Goal: Task Accomplishment & Management: Complete application form

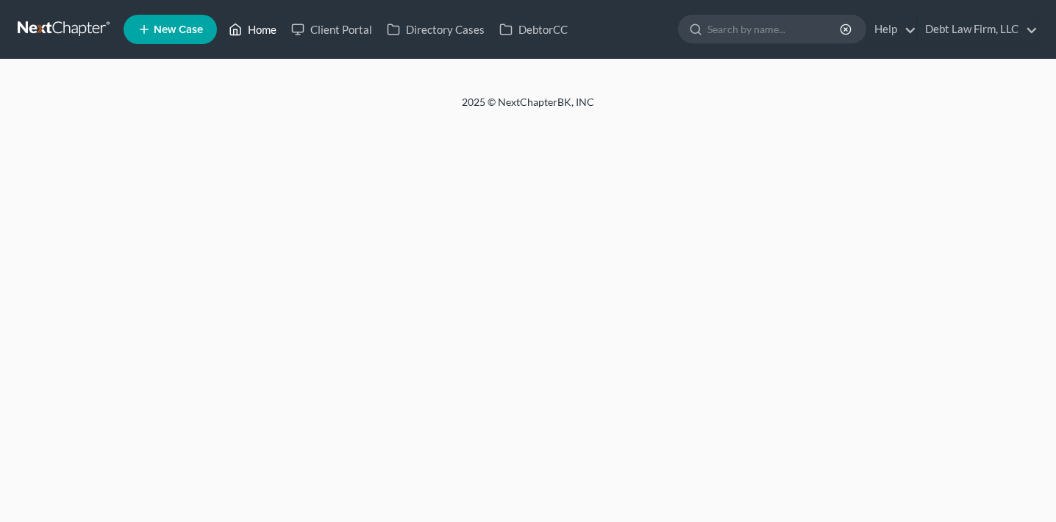
click at [246, 26] on link "Home" at bounding box center [252, 29] width 63 height 26
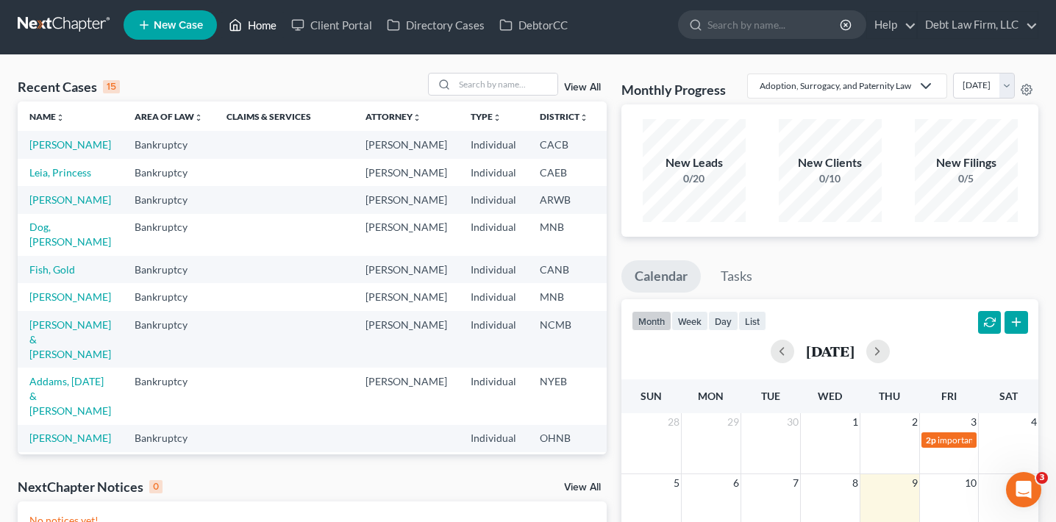
scroll to position [8, 0]
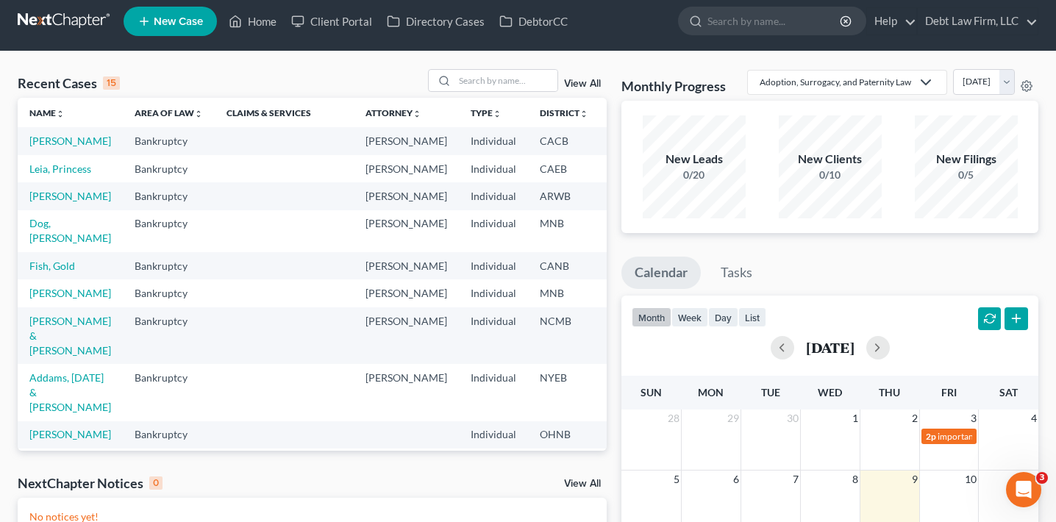
click at [591, 88] on link "View All" at bounding box center [582, 84] width 37 height 10
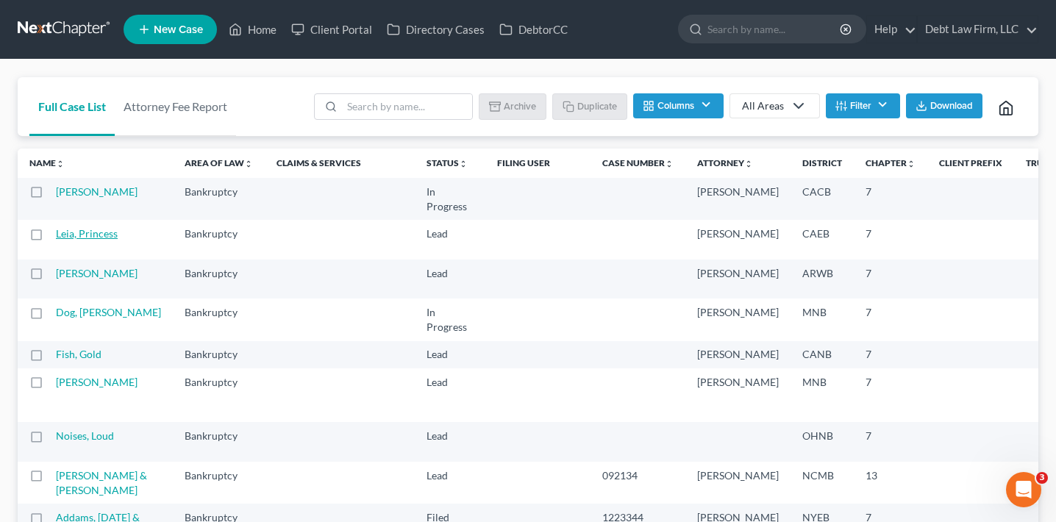
click at [88, 240] on link "Leia, Princess" at bounding box center [87, 233] width 62 height 13
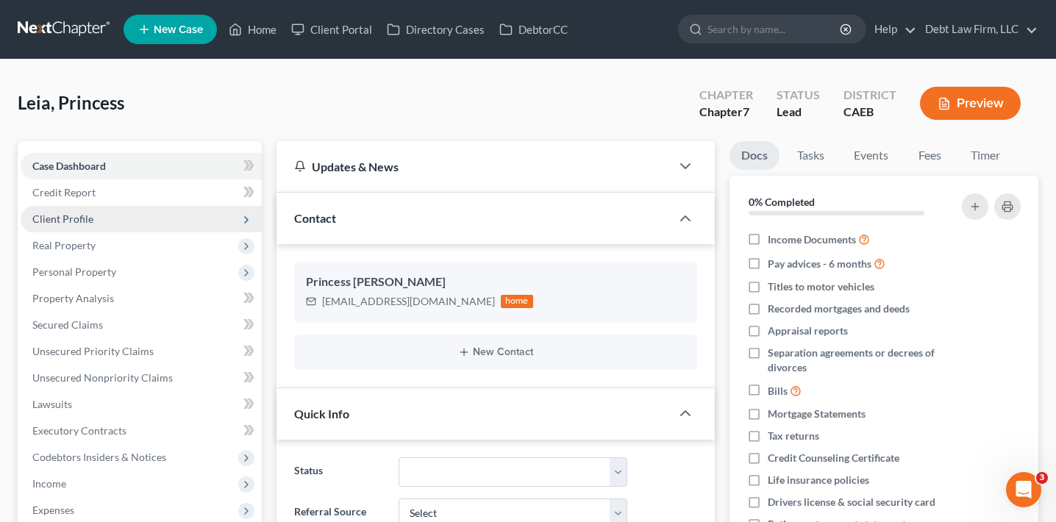
click at [108, 224] on span "Client Profile" at bounding box center [141, 219] width 241 height 26
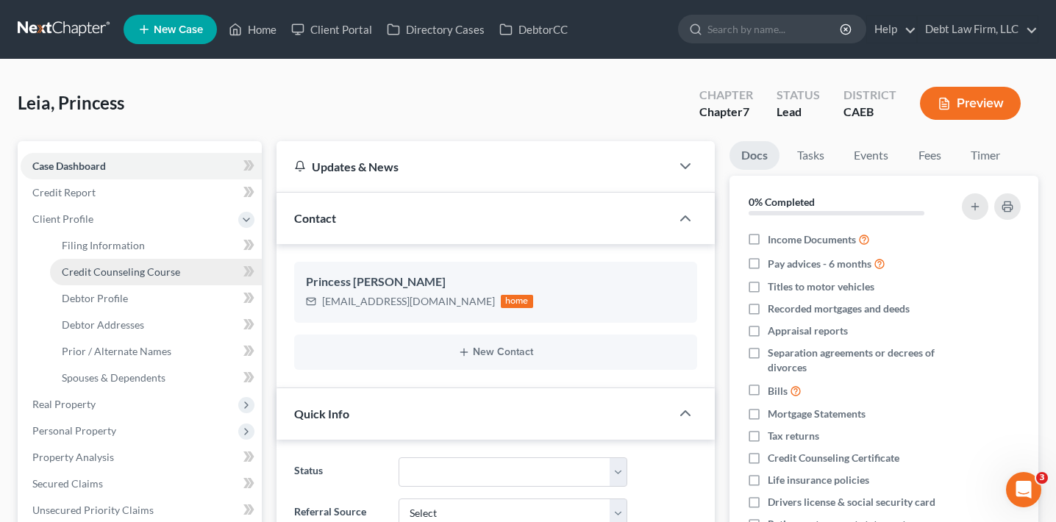
click at [106, 259] on link "Credit Counseling Course" at bounding box center [156, 272] width 212 height 26
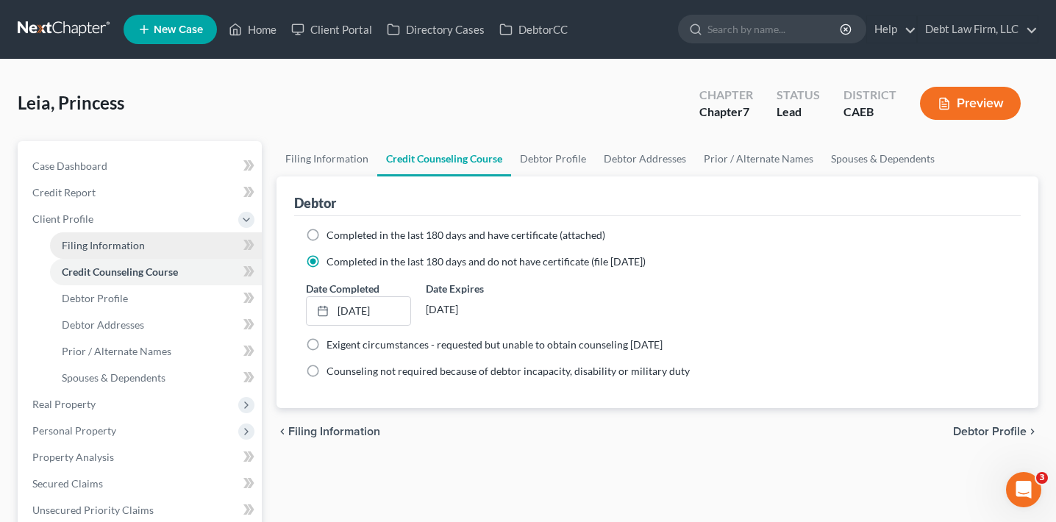
click at [110, 240] on span "Filing Information" at bounding box center [103, 245] width 83 height 13
select select "0"
select select "3"
select select "0"
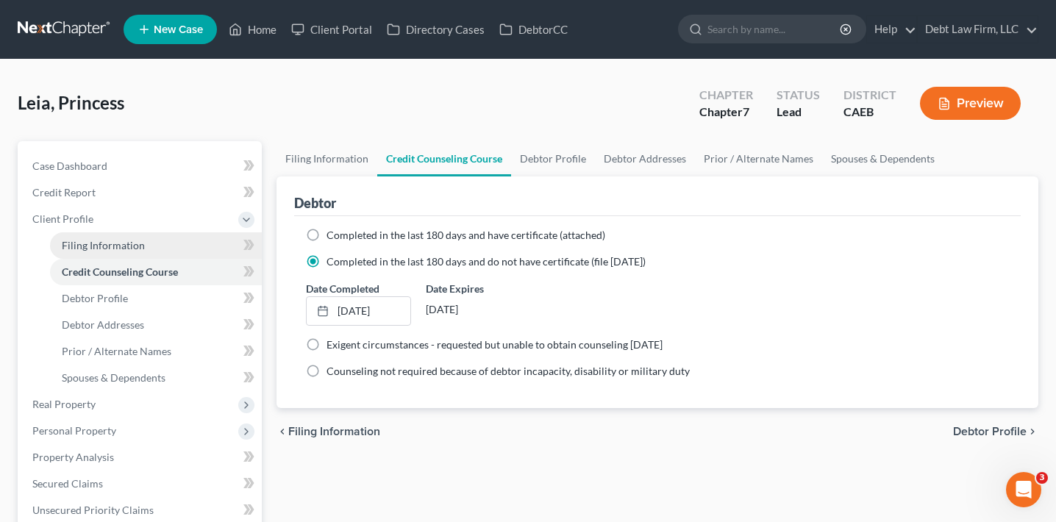
select select "8"
select select "18"
select select "21"
